Goal: Task Accomplishment & Management: Complete application form

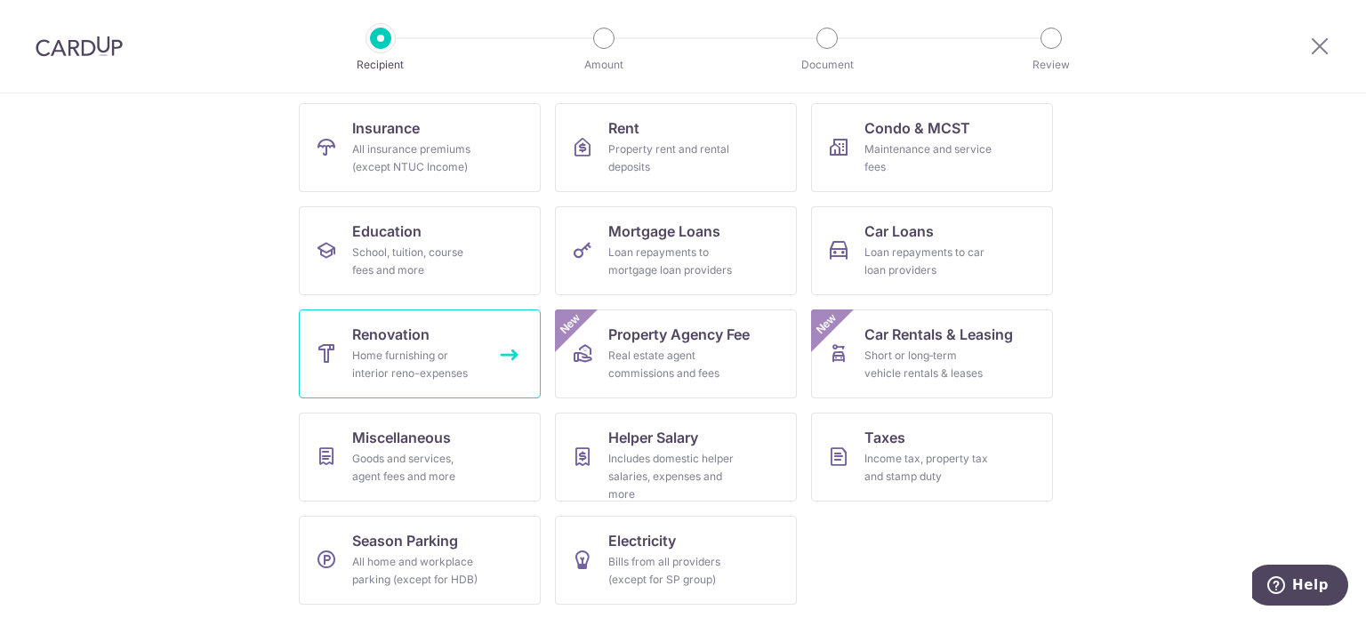
click at [396, 313] on link "Renovation Home furnishing or interior reno-expenses" at bounding box center [420, 354] width 242 height 89
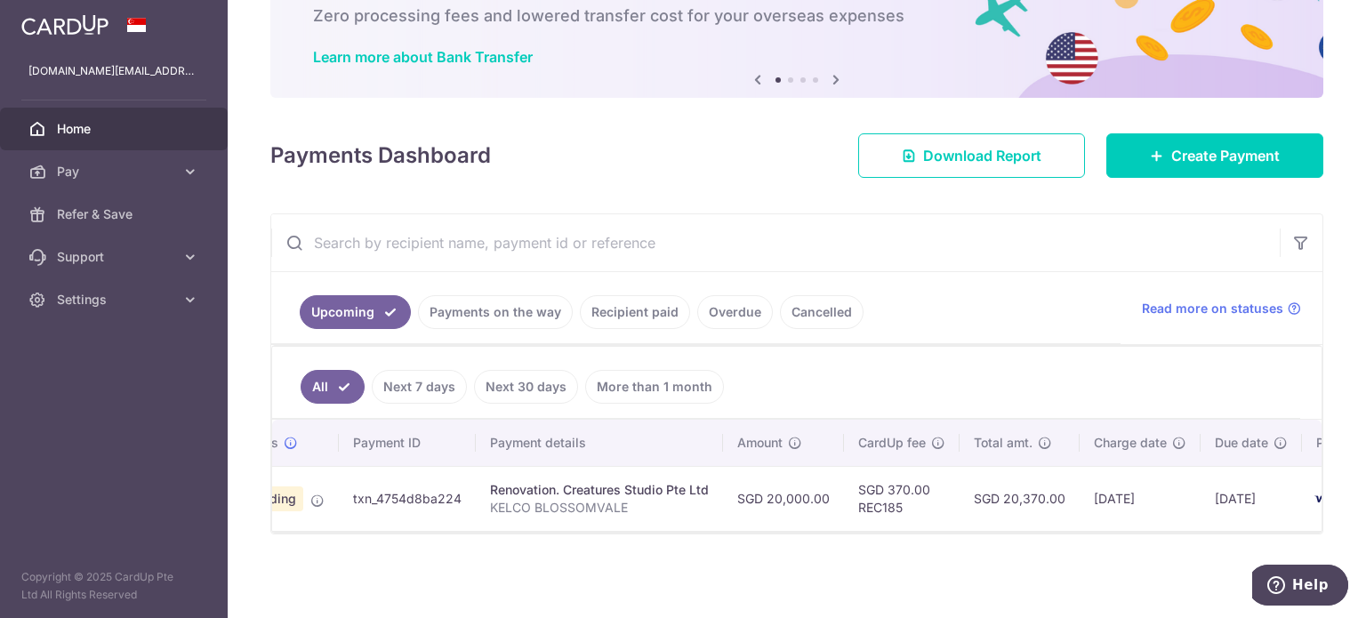
scroll to position [0, 89]
drag, startPoint x: 923, startPoint y: 531, endPoint x: 996, endPoint y: 535, distance: 73.9
click at [996, 535] on div "× Pause Schedule Pause all future payments in this series Pause just this one p…" at bounding box center [797, 309] width 1139 height 618
